Goal: Transaction & Acquisition: Purchase product/service

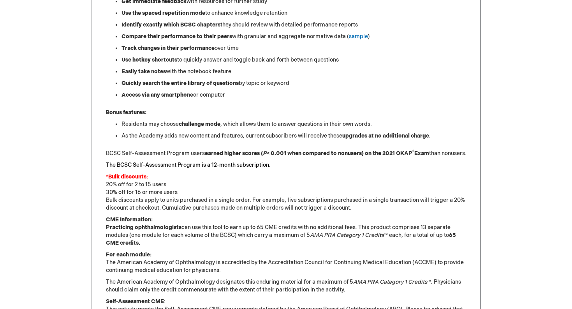
scroll to position [375, 0]
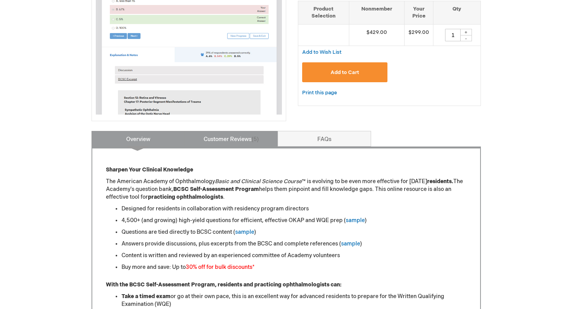
click at [232, 140] on link "Customer Reviews 5" at bounding box center [231, 139] width 93 height 16
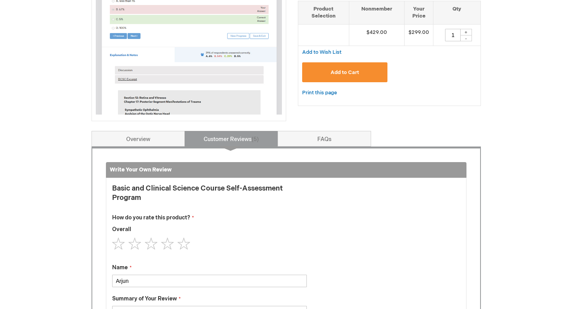
scroll to position [322, 0]
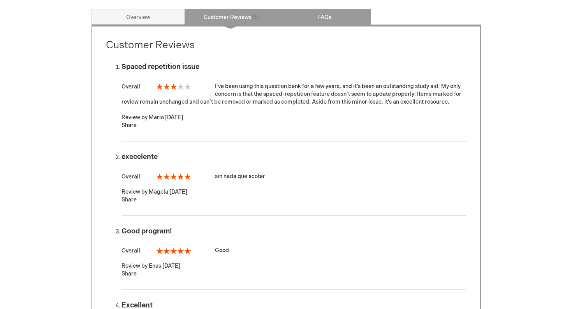
click at [313, 16] on link "FAQs" at bounding box center [324, 17] width 93 height 16
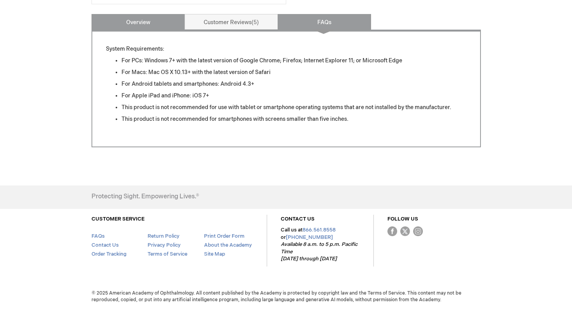
click at [129, 26] on link "Overview" at bounding box center [137, 22] width 93 height 16
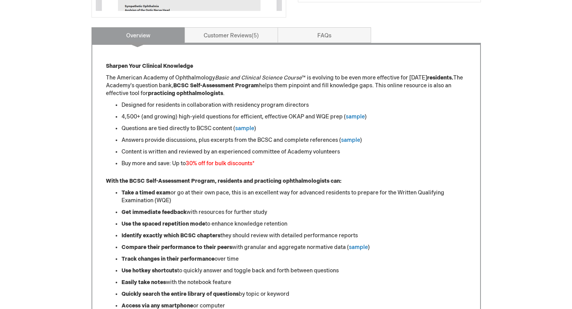
scroll to position [104, 0]
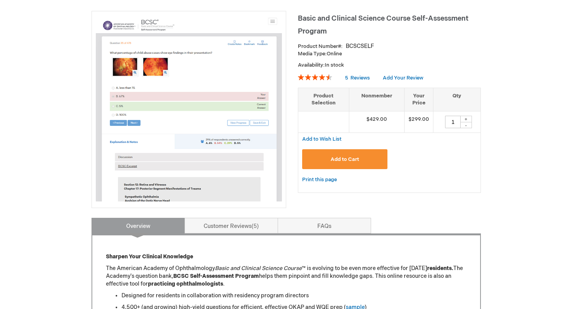
click at [349, 156] on span "Add to Cart" at bounding box center [345, 159] width 28 height 6
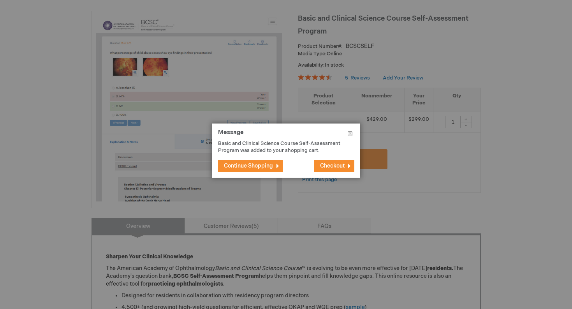
click at [343, 167] on span "Checkout" at bounding box center [332, 165] width 25 height 7
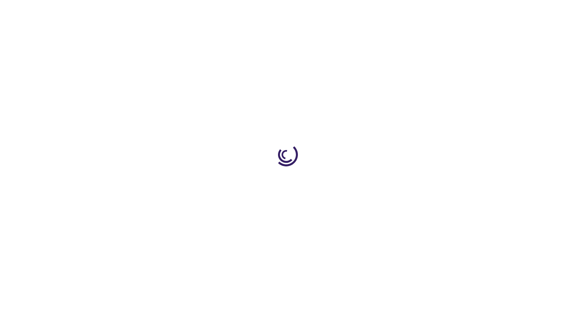
select select "US"
select select "14"
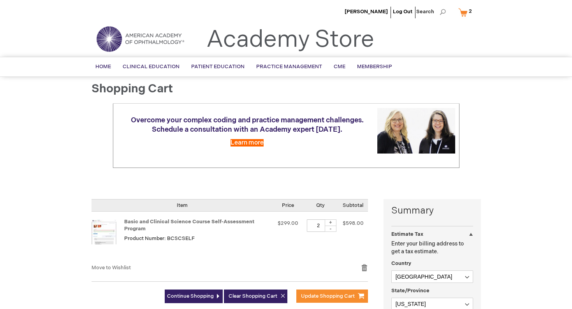
click at [331, 227] on div "-" at bounding box center [331, 228] width 12 height 6
type input "1"
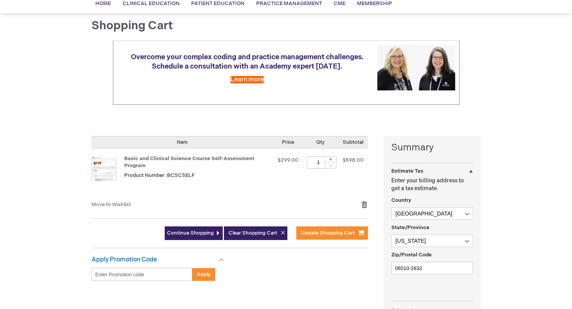
scroll to position [96, 0]
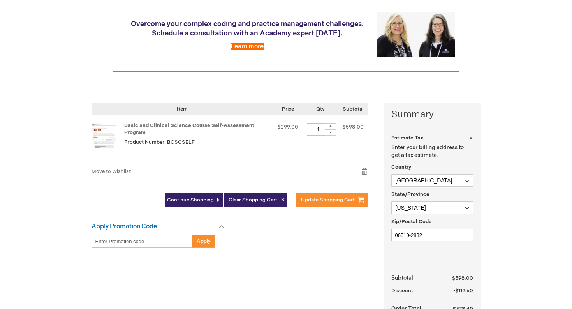
click at [326, 210] on div "Continue Shopping Clear Shopping Cart Update Shopping Cart" at bounding box center [229, 204] width 276 height 22
click at [326, 206] on div "Continue Shopping Clear Shopping Cart Update Shopping Cart" at bounding box center [229, 204] width 276 height 22
click at [327, 203] on button "Update Shopping Cart" at bounding box center [332, 199] width 72 height 13
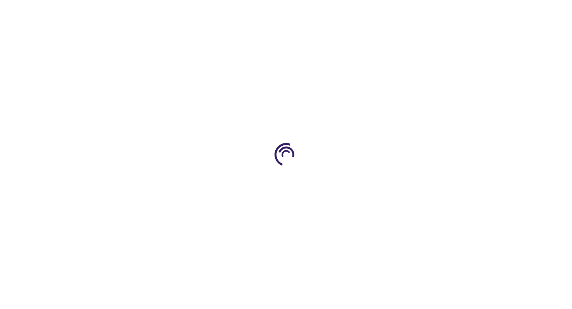
select select "US"
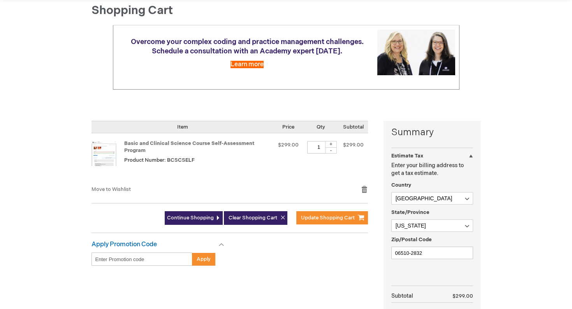
scroll to position [121, 0]
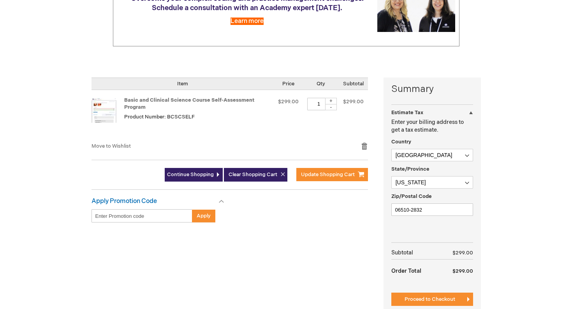
click at [427, 190] on fieldset "Estimate Tax Enter your billing address to get a tax estimate. Country Afghanis…" at bounding box center [432, 168] width 82 height 101
click at [420, 185] on select "Please select a region, state or province. Alabama Alaska American Samoa Arizon…" at bounding box center [432, 182] width 82 height 12
click at [391, 176] on select "Please select a region, state or province. Alabama Alaska American Samoa Arizon…" at bounding box center [432, 182] width 82 height 12
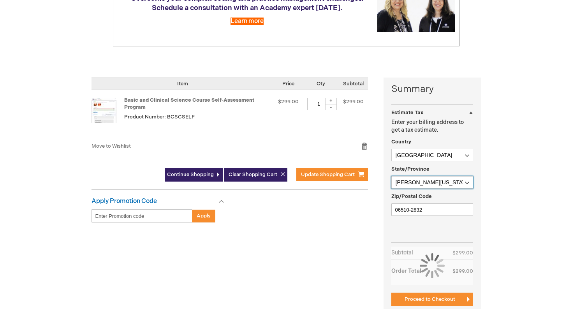
select select "32"
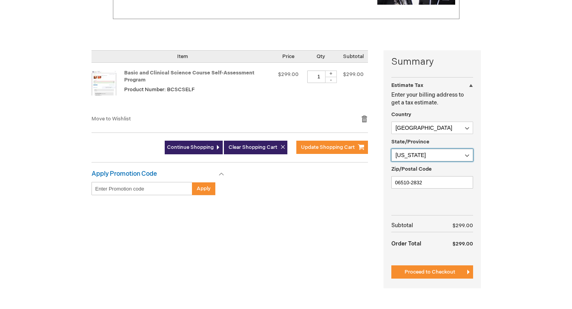
scroll to position [149, 0]
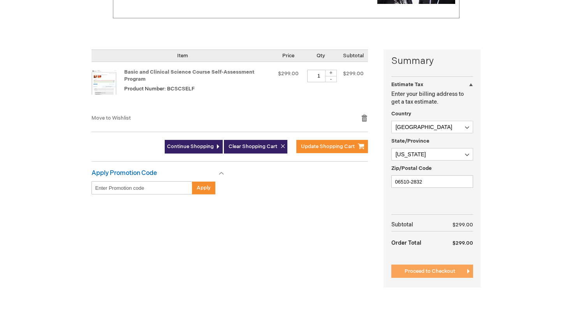
click at [425, 274] on span "Proceed to Checkout" at bounding box center [429, 271] width 51 height 6
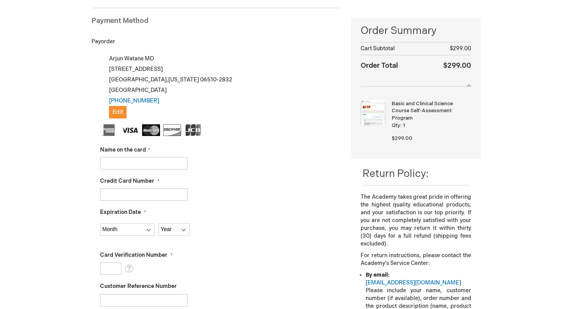
scroll to position [74, 0]
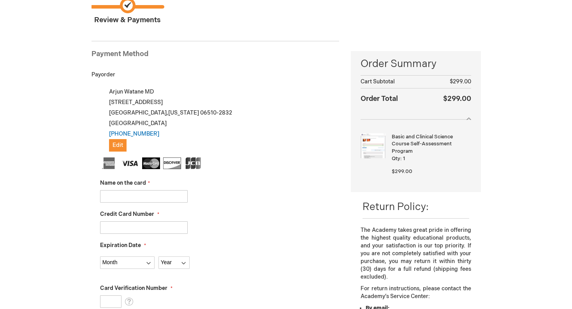
click at [136, 191] on input "Name on the card" at bounding box center [144, 196] width 88 height 12
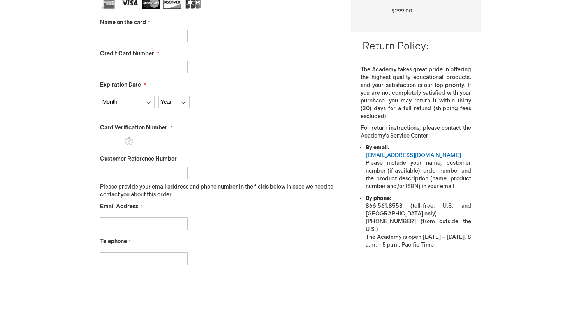
scroll to position [87, 0]
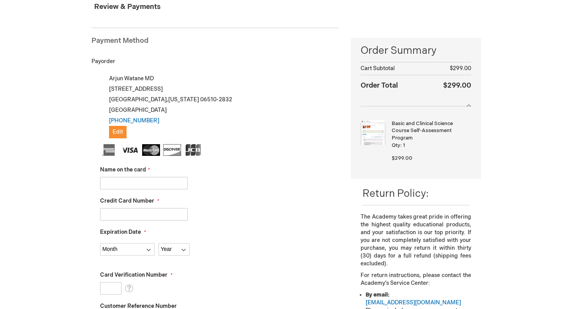
click at [127, 88] on div "Arjun Watane MD 900 Chapel St Apt 813 New Haven , Connecticut 06510-2832 United…" at bounding box center [219, 105] width 239 height 65
click at [123, 62] on div "Payorder" at bounding box center [215, 61] width 248 height 23
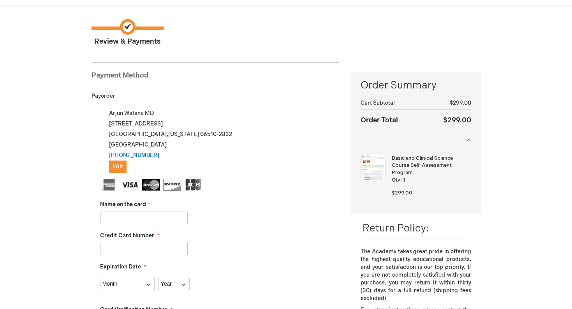
scroll to position [25, 0]
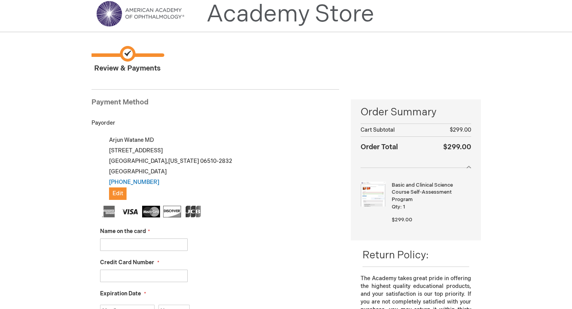
click at [123, 62] on span "Review & Payments" at bounding box center [127, 60] width 72 height 28
click at [123, 152] on div "Arjun Watane MD 900 Chapel St Apt 813 New Haven , Connecticut 06510-2832 United…" at bounding box center [219, 167] width 239 height 65
click at [121, 194] on span "Edit" at bounding box center [118, 193] width 11 height 7
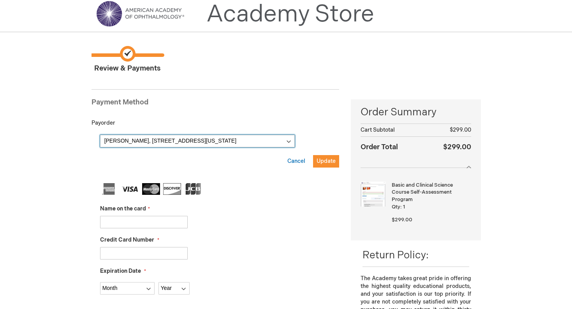
click at [149, 143] on select "Arjun Watane, 900 Chapel St Apt 813 , New Haven, Connecticut 06510-2832, United…" at bounding box center [197, 141] width 195 height 12
click at [100, 135] on select "Arjun Watane, 900 Chapel St Apt 813 , New Haven, Connecticut 06510-2832, United…" at bounding box center [197, 141] width 195 height 12
click at [149, 143] on select "Arjun Watane, 900 Chapel St Apt 813 , New Haven, Connecticut 06510-2832, United…" at bounding box center [197, 141] width 195 height 12
click select "Arjun Watane, 900 Chapel St Apt 813 , New Haven, Connecticut 06510-2832, United…" at bounding box center [197, 141] width 195 height 12
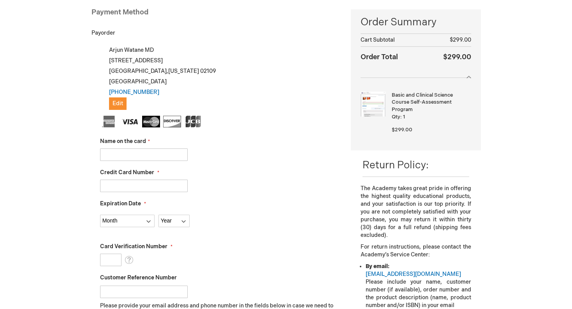
scroll to position [65, 0]
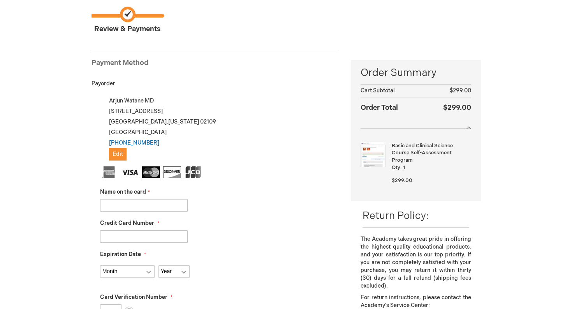
click at [125, 203] on input "Name on the card" at bounding box center [144, 205] width 88 height 12
type input "[PERSON_NAME]"
type input "4147202661667913"
select select "12"
select select "2029"
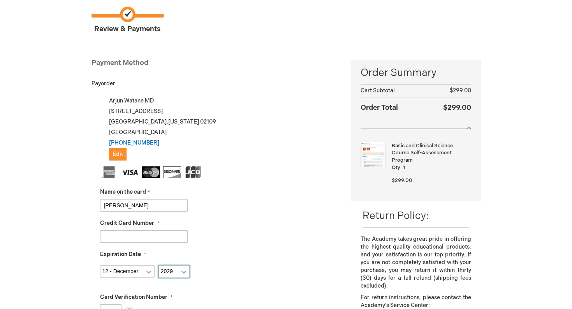
type input "882"
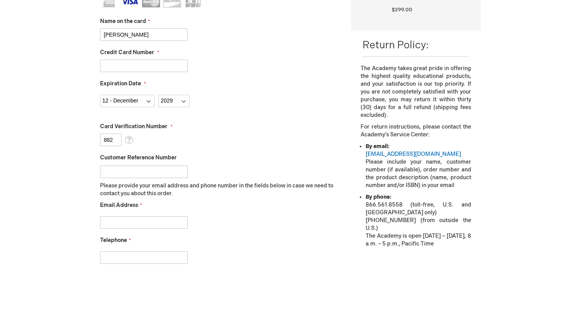
scroll to position [242, 0]
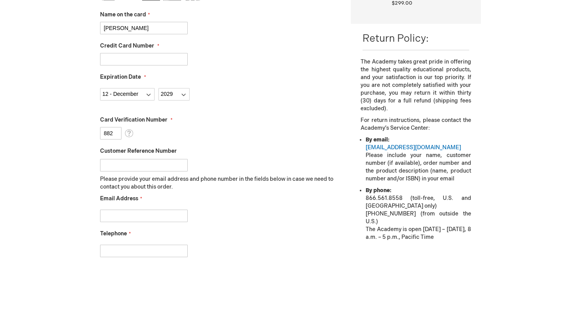
click at [137, 216] on input "Email Address" at bounding box center [144, 215] width 88 height 12
type input "arjunwatane@gmail.com"
type input "4078910002"
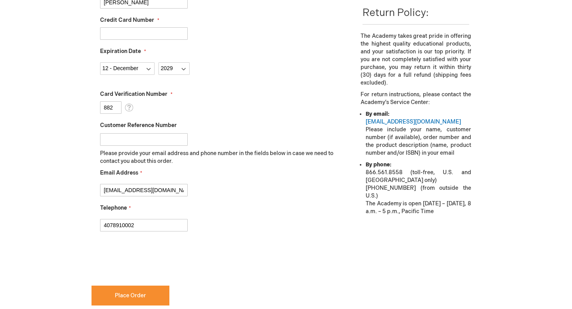
scroll to position [321, 0]
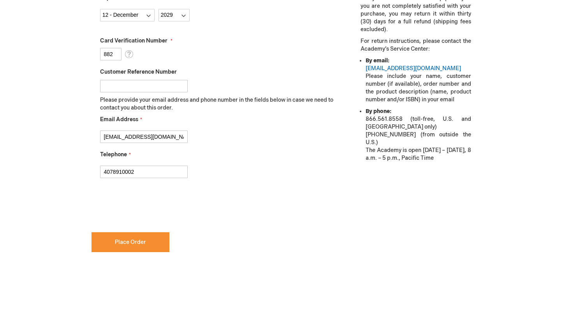
checkbox input "true"
click at [130, 246] on button "Place Order" at bounding box center [130, 242] width 78 height 20
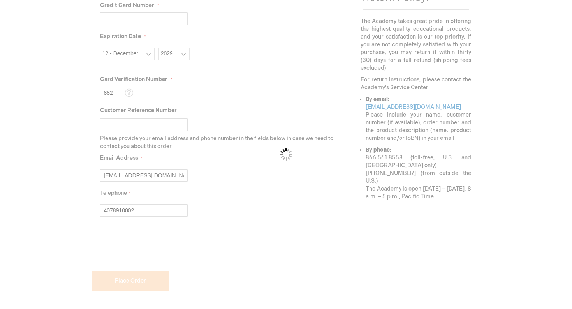
scroll to position [239, 0]
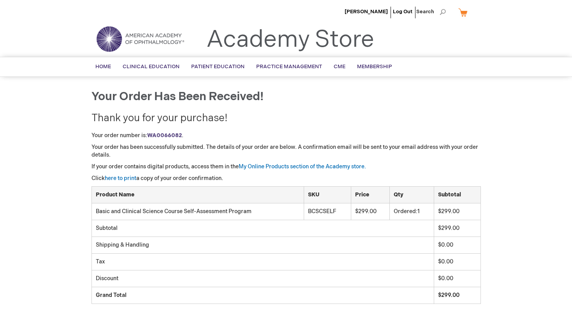
scroll to position [165, 0]
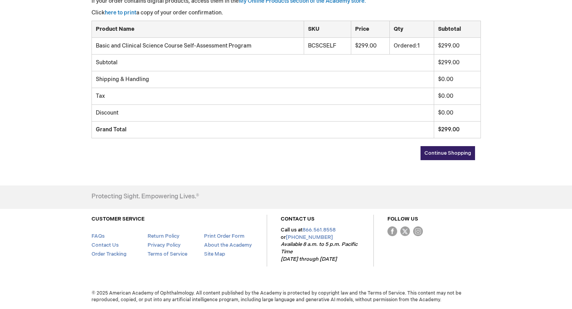
click at [455, 158] on link "Continue Shopping" at bounding box center [447, 153] width 55 height 14
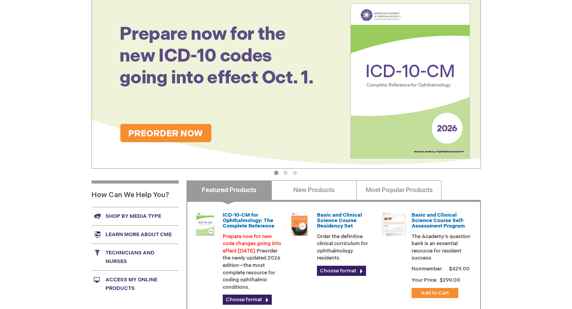
scroll to position [149, 0]
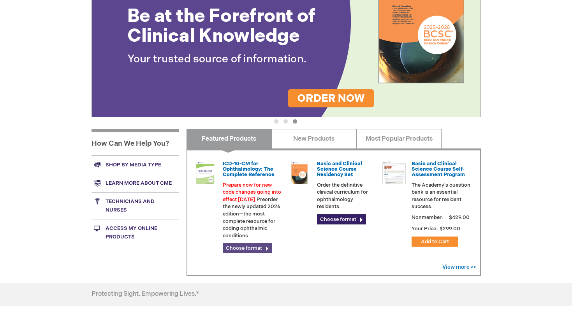
click at [256, 246] on link "Choose format" at bounding box center [247, 248] width 49 height 10
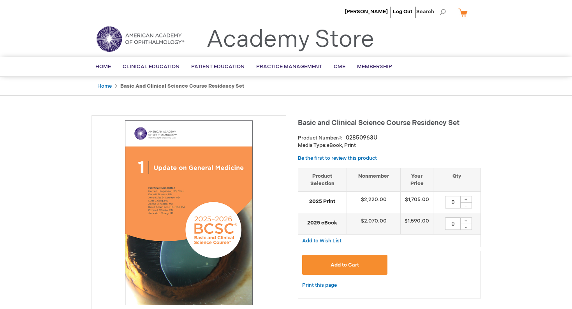
type input "0"
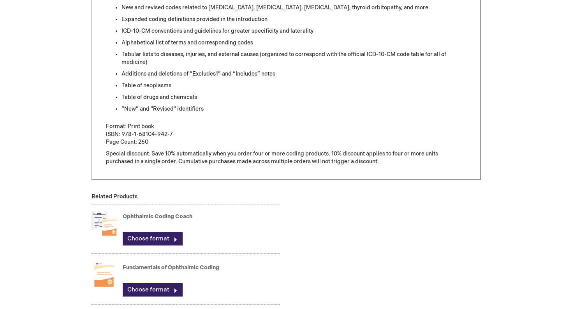
scroll to position [480, 0]
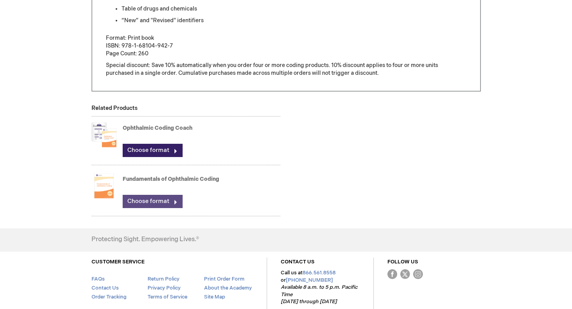
click at [147, 203] on link "Choose format" at bounding box center [153, 201] width 60 height 13
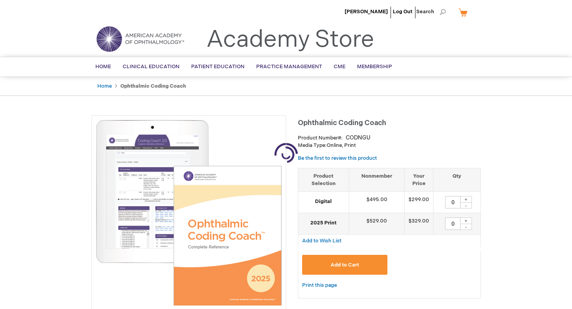
type input "0"
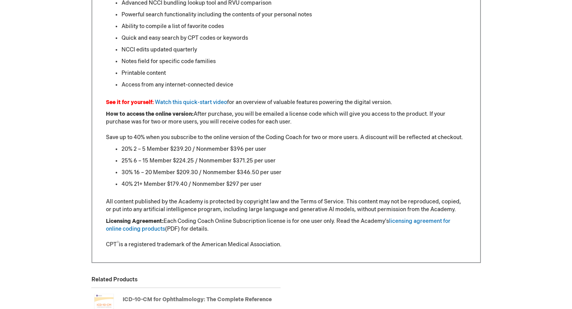
scroll to position [793, 0]
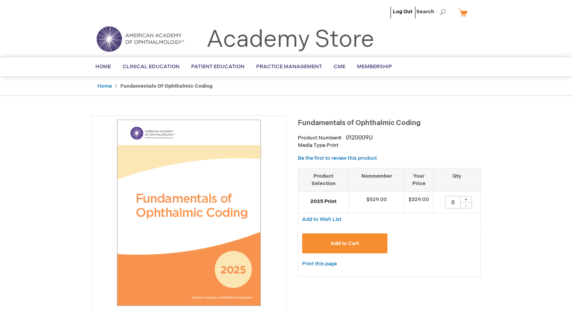
type input "0"
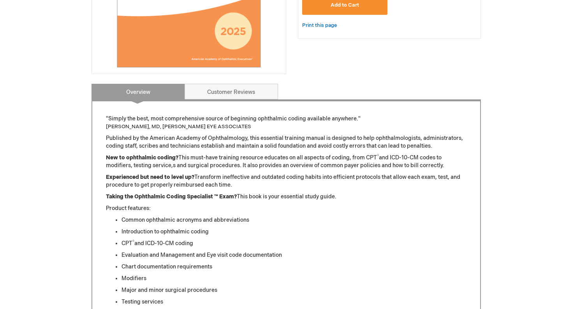
scroll to position [242, 0]
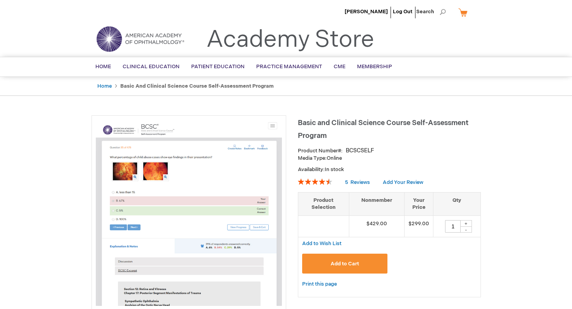
click at [464, 11] on link "My Cart" at bounding box center [466, 12] width 19 height 14
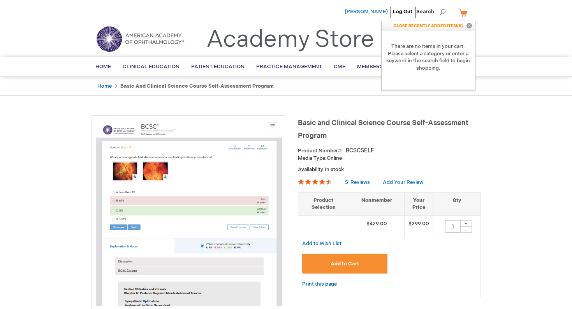
click at [370, 9] on span "[PERSON_NAME]" at bounding box center [366, 12] width 43 height 6
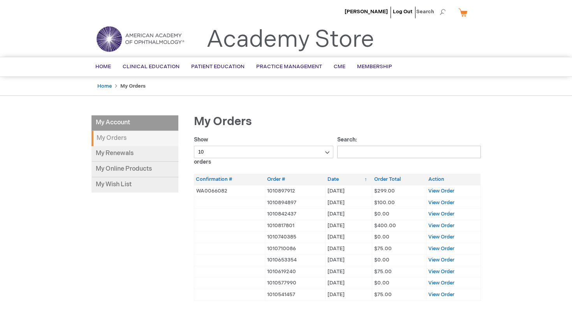
click at [125, 139] on strong "My Orders" at bounding box center [134, 138] width 87 height 15
click at [125, 148] on link "My Renewals" at bounding box center [134, 154] width 87 height 16
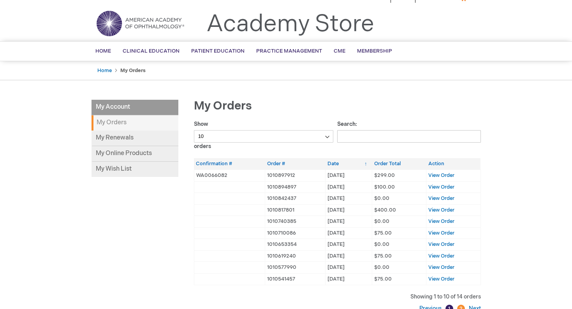
scroll to position [23, 0]
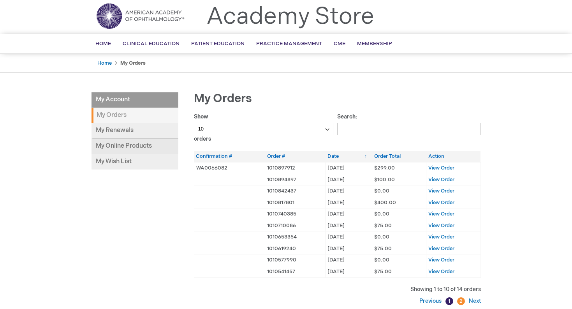
click at [130, 146] on link "My Online Products" at bounding box center [134, 147] width 87 height 16
click at [450, 166] on span "View Order" at bounding box center [441, 168] width 26 height 6
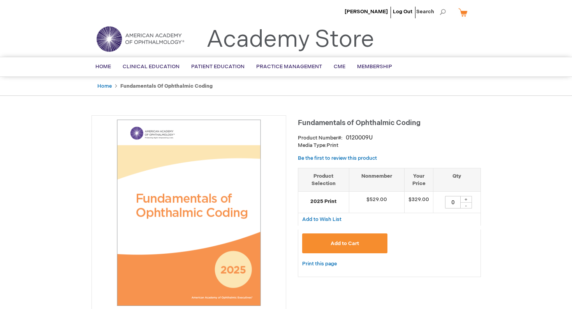
type input "0"
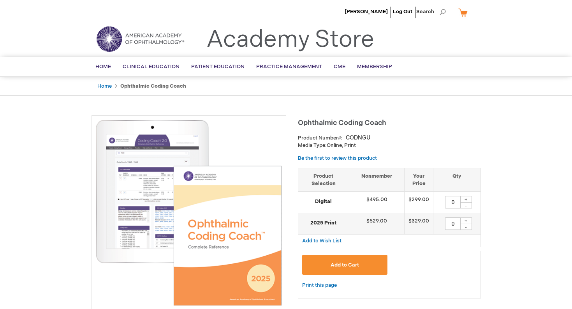
type input "0"
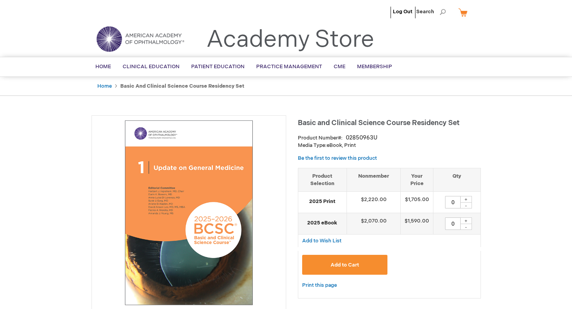
type input "0"
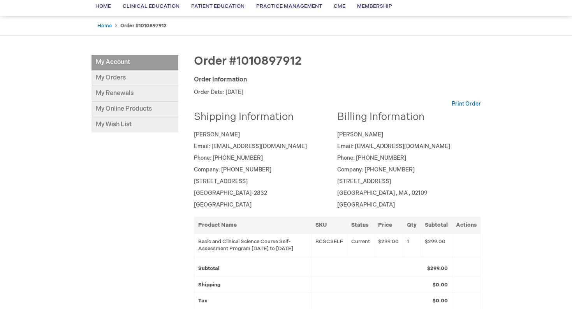
scroll to position [51, 0]
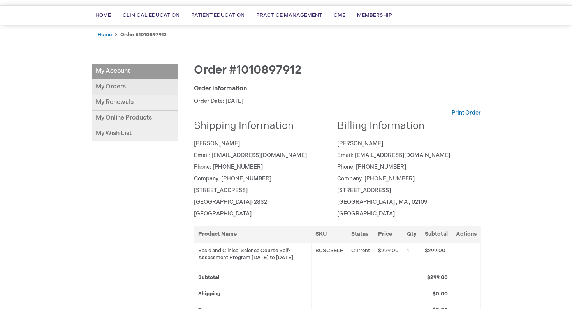
click at [112, 90] on link "My Orders" at bounding box center [134, 87] width 87 height 16
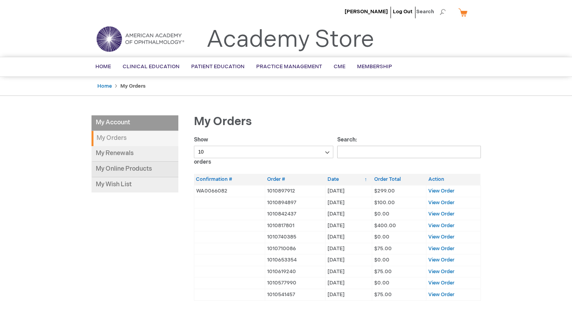
click at [113, 168] on link "My Online Products" at bounding box center [134, 170] width 87 height 16
click at [362, 12] on span "[PERSON_NAME]" at bounding box center [366, 12] width 43 height 6
click at [102, 66] on span "Home" at bounding box center [103, 66] width 16 height 6
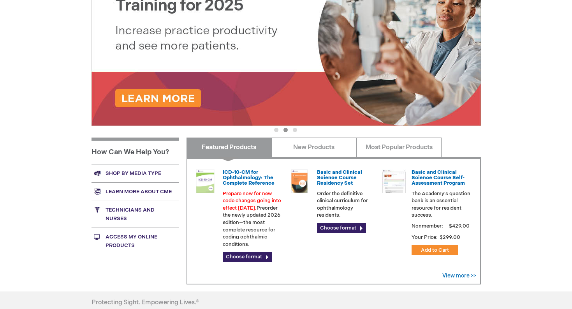
scroll to position [155, 0]
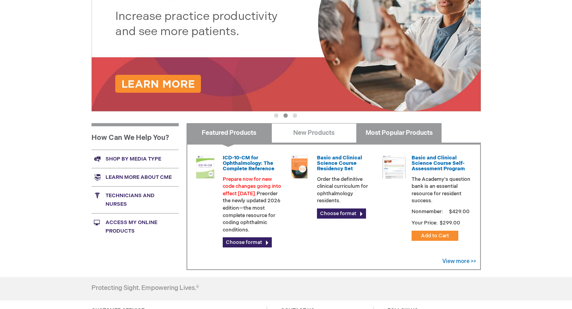
click at [407, 138] on link "Most Popular Products" at bounding box center [398, 132] width 85 height 19
